Goal: Task Accomplishment & Management: Use online tool/utility

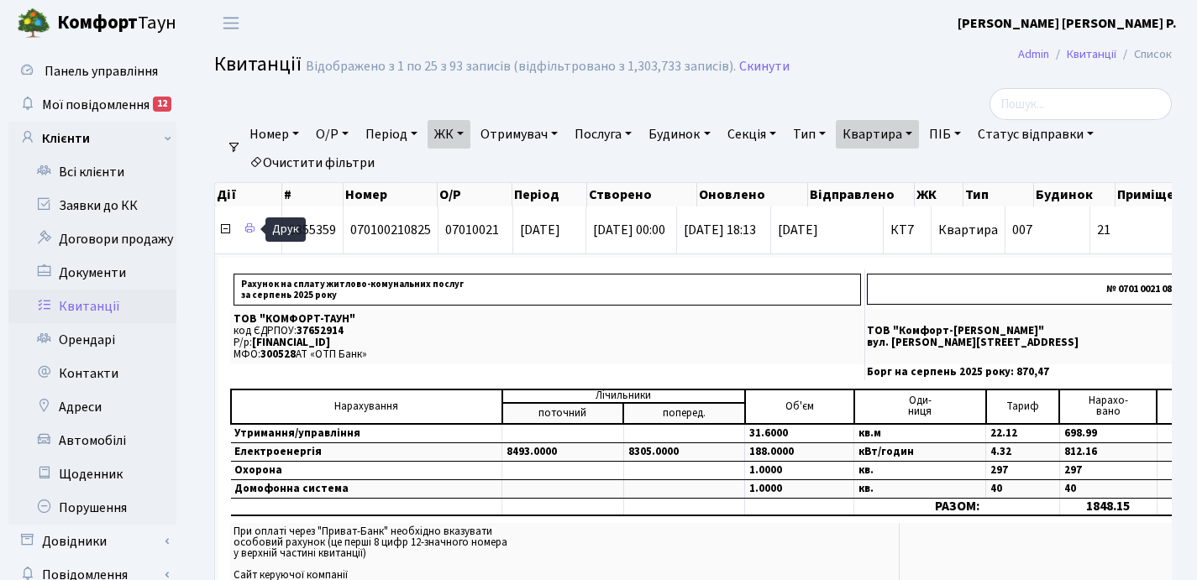
select select "25"
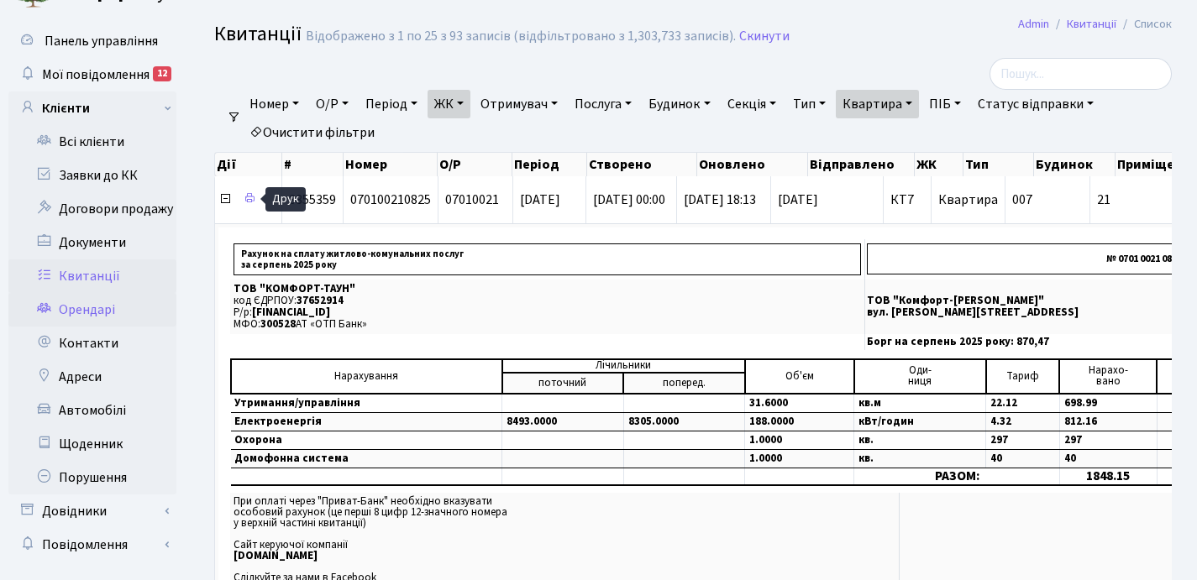
click at [89, 309] on link "Орендарі" at bounding box center [92, 310] width 168 height 34
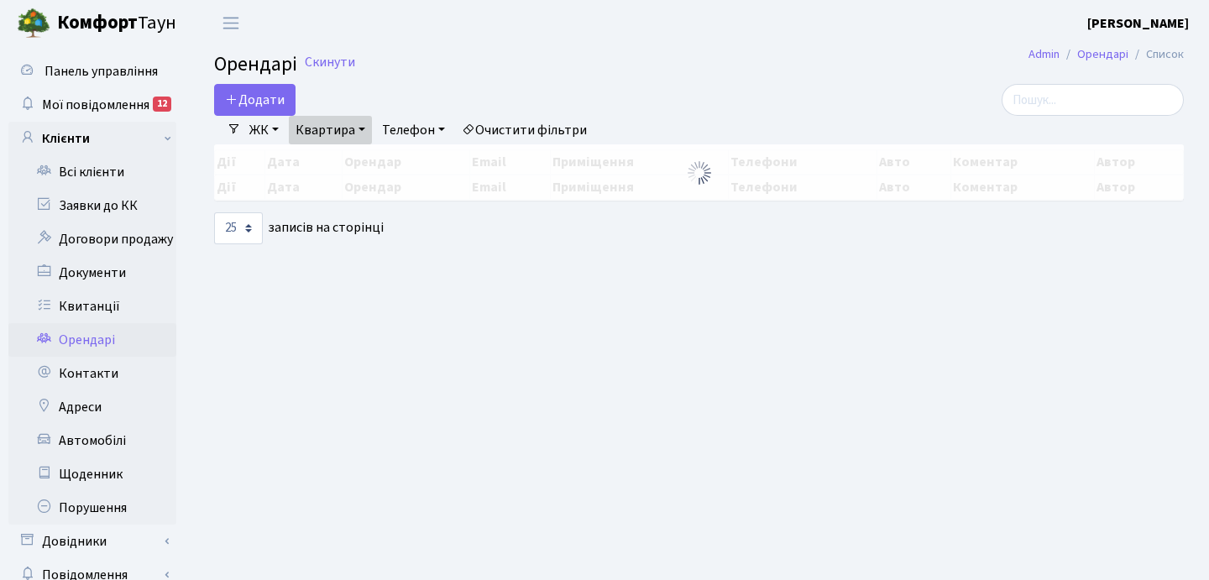
select select "25"
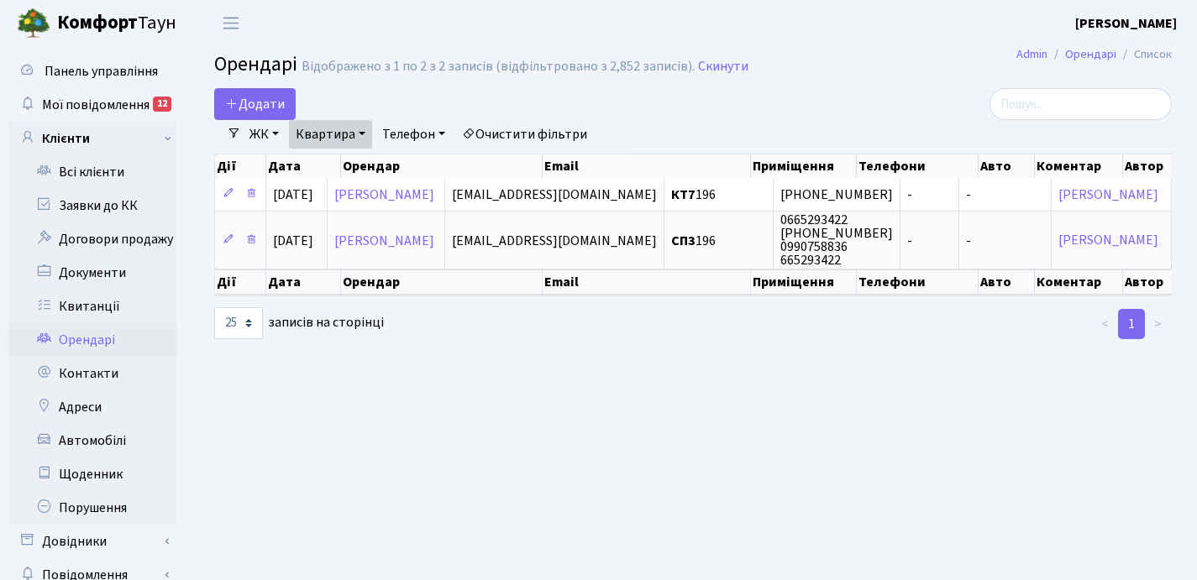
click at [365, 134] on link "Квартира" at bounding box center [330, 134] width 83 height 29
click at [356, 162] on input "196" at bounding box center [339, 167] width 98 height 32
type input "1"
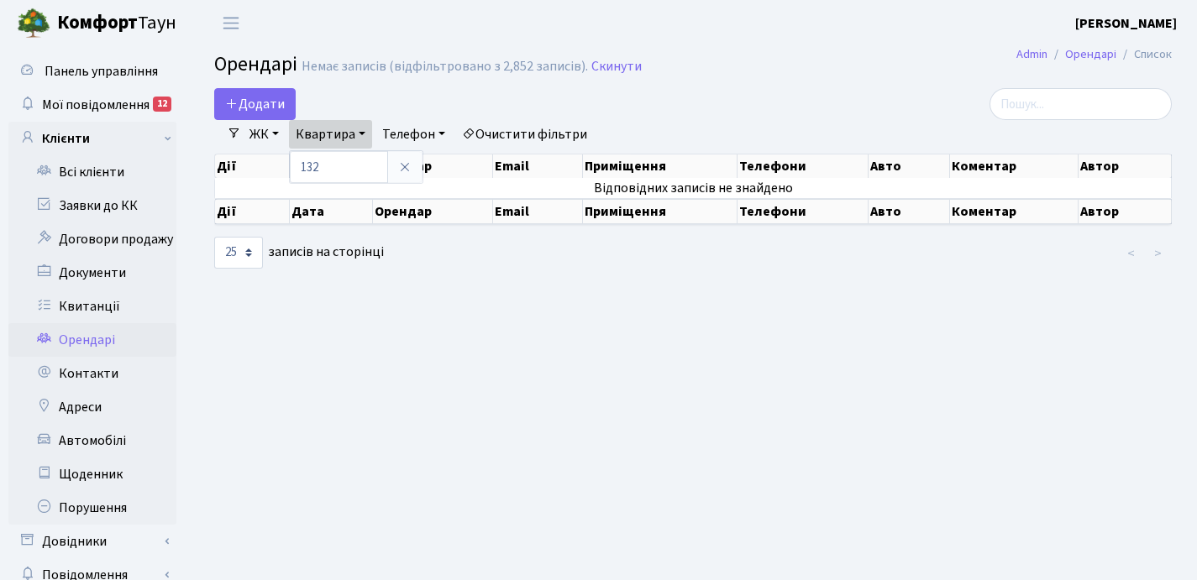
click at [276, 134] on link "ЖК" at bounding box center [264, 134] width 43 height 29
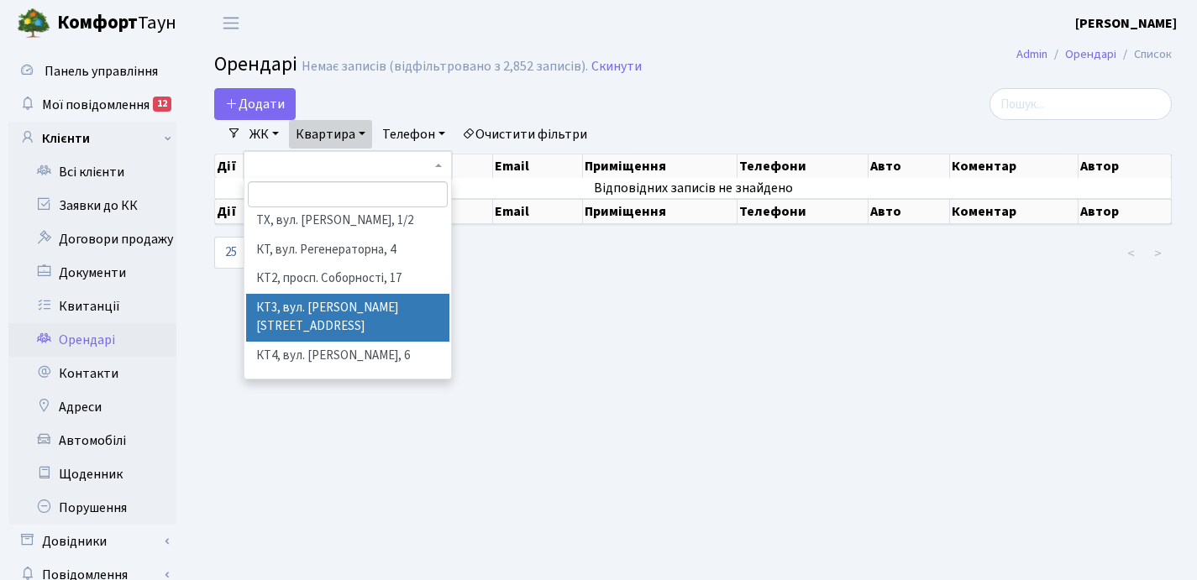
scroll to position [7, 0]
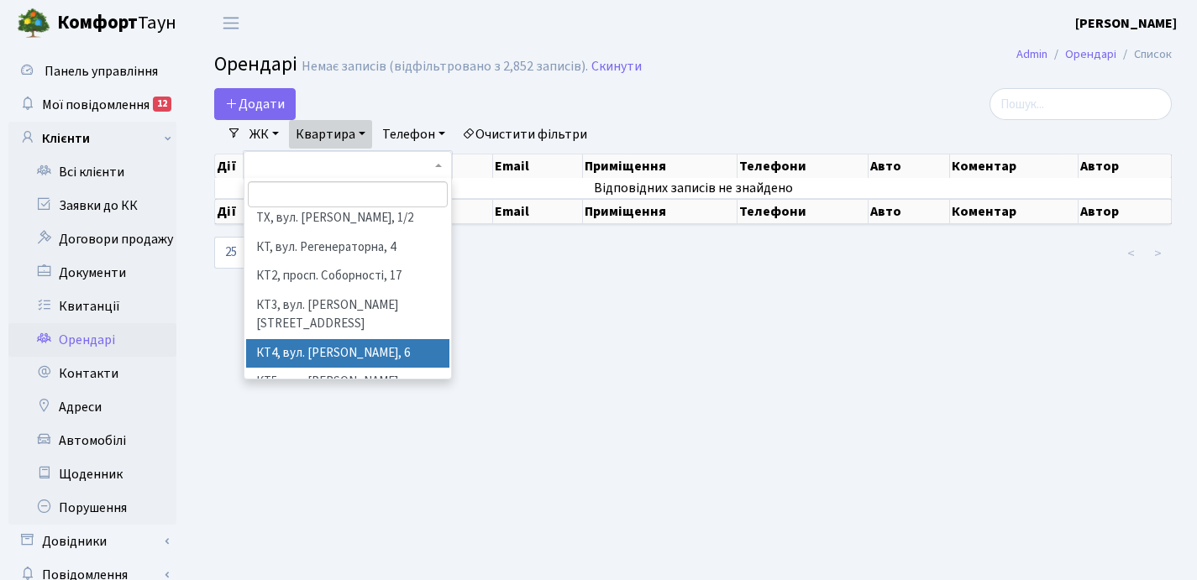
click at [316, 339] on li "КТ4, вул. [PERSON_NAME], 6" at bounding box center [347, 353] width 203 height 29
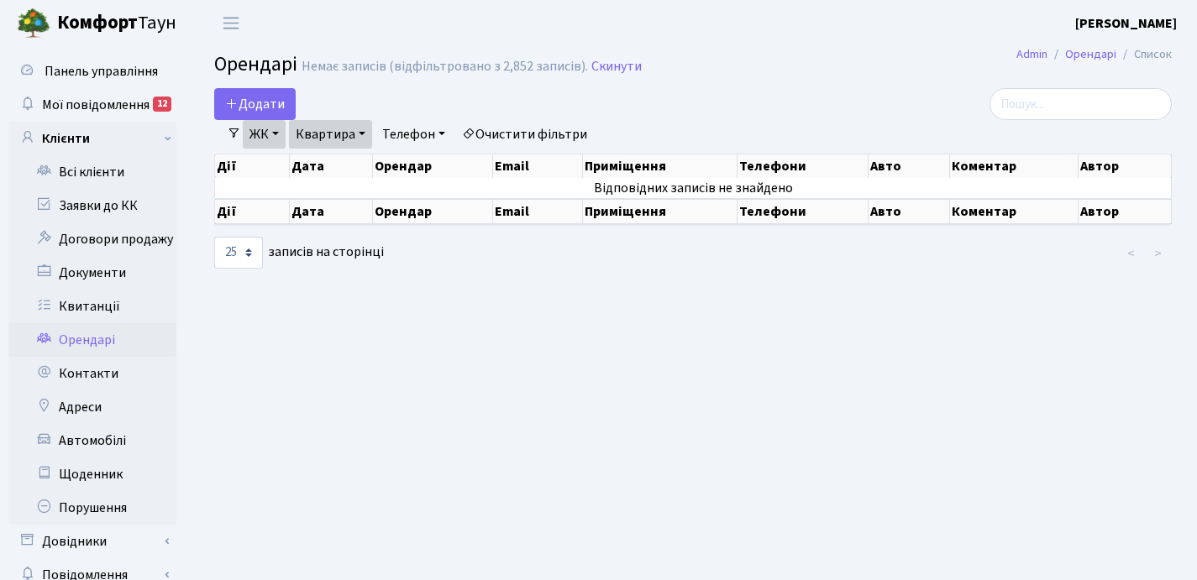
click at [364, 133] on link "Квартира" at bounding box center [330, 134] width 83 height 29
type input "1"
type input "132"
click at [275, 131] on link "ЖК" at bounding box center [264, 134] width 43 height 29
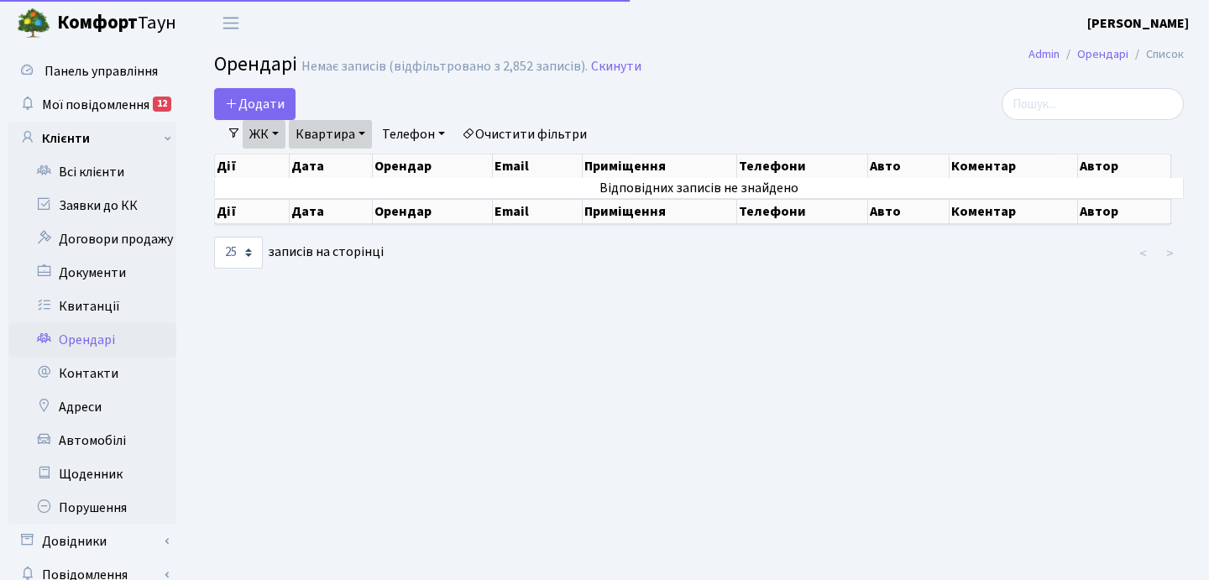
select select "25"
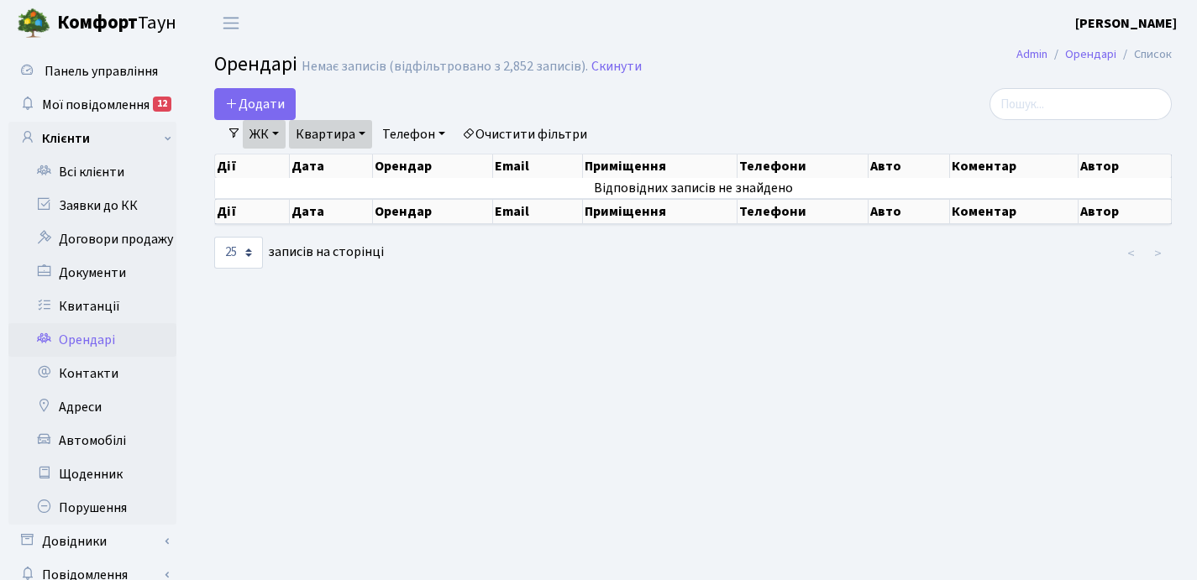
click at [364, 133] on link "Квартира" at bounding box center [330, 134] width 83 height 29
click at [344, 165] on input "132" at bounding box center [339, 167] width 98 height 32
type input "1"
click at [276, 132] on link "ЖК" at bounding box center [264, 134] width 43 height 29
click at [464, 103] on div "Додати" at bounding box center [529, 104] width 630 height 32
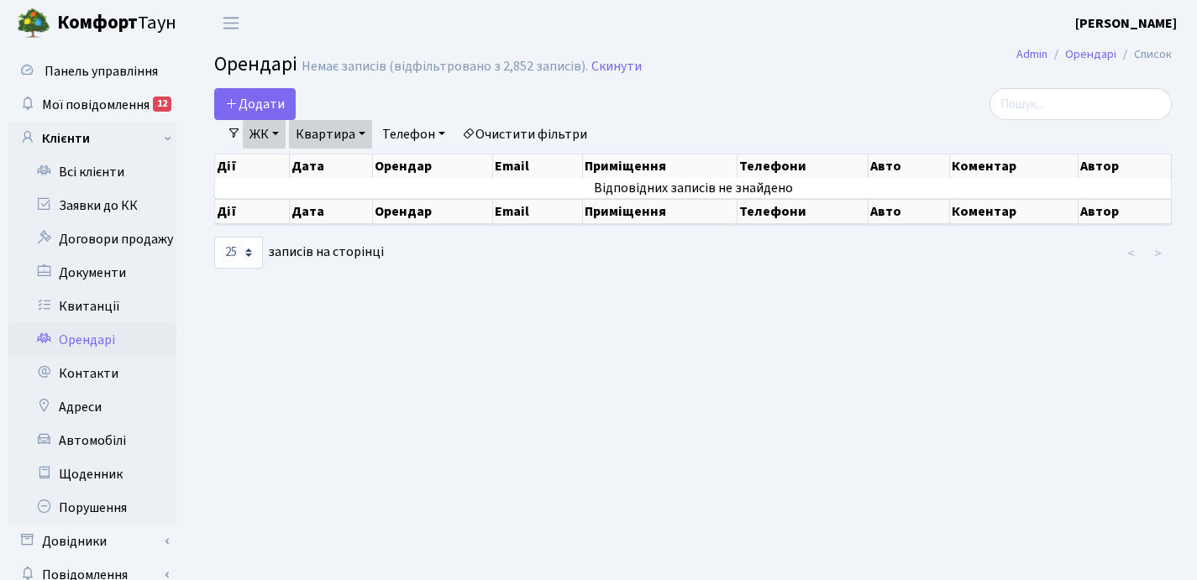
click at [365, 131] on link "Квартира" at bounding box center [330, 134] width 83 height 29
click at [339, 170] on input "132" at bounding box center [339, 167] width 98 height 32
type input "1"
click at [361, 129] on link "Квартира" at bounding box center [330, 134] width 83 height 29
click at [364, 128] on link "Квартира" at bounding box center [330, 134] width 83 height 29
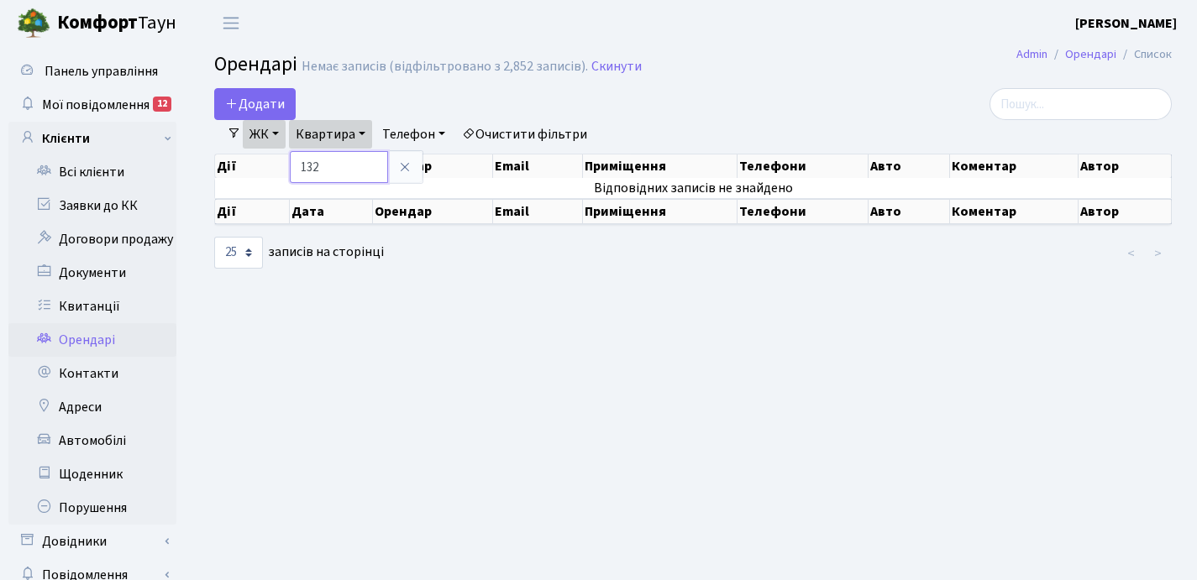
click at [354, 165] on input "132" at bounding box center [339, 167] width 98 height 32
type input "1"
type input "132"
click at [277, 134] on link "ЖК" at bounding box center [264, 134] width 43 height 29
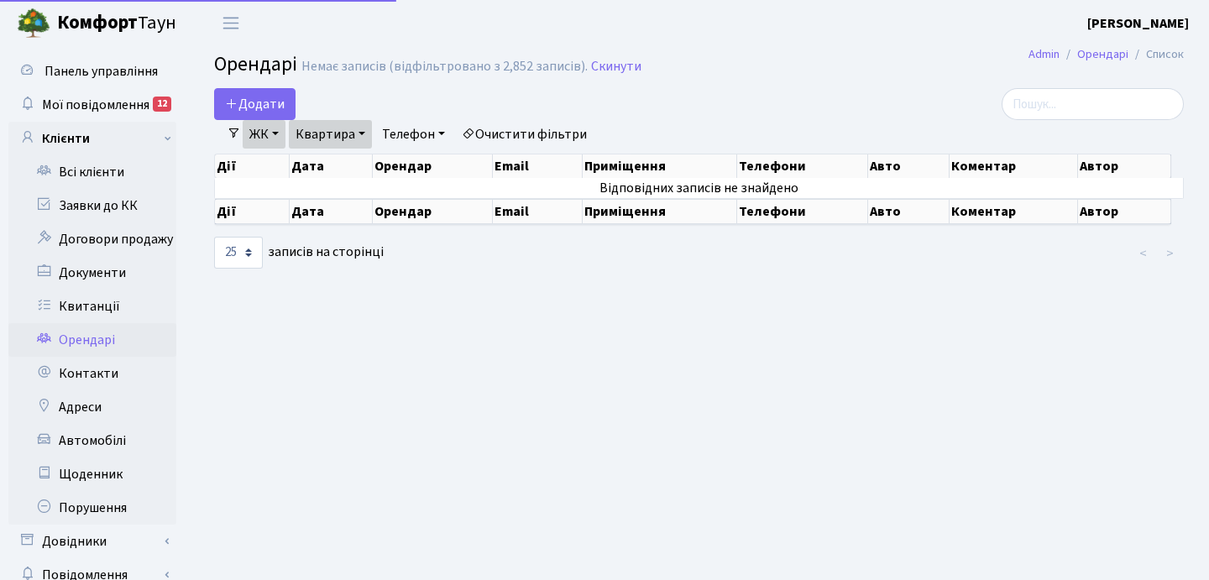
select select "25"
